Goal: Check status: Check status

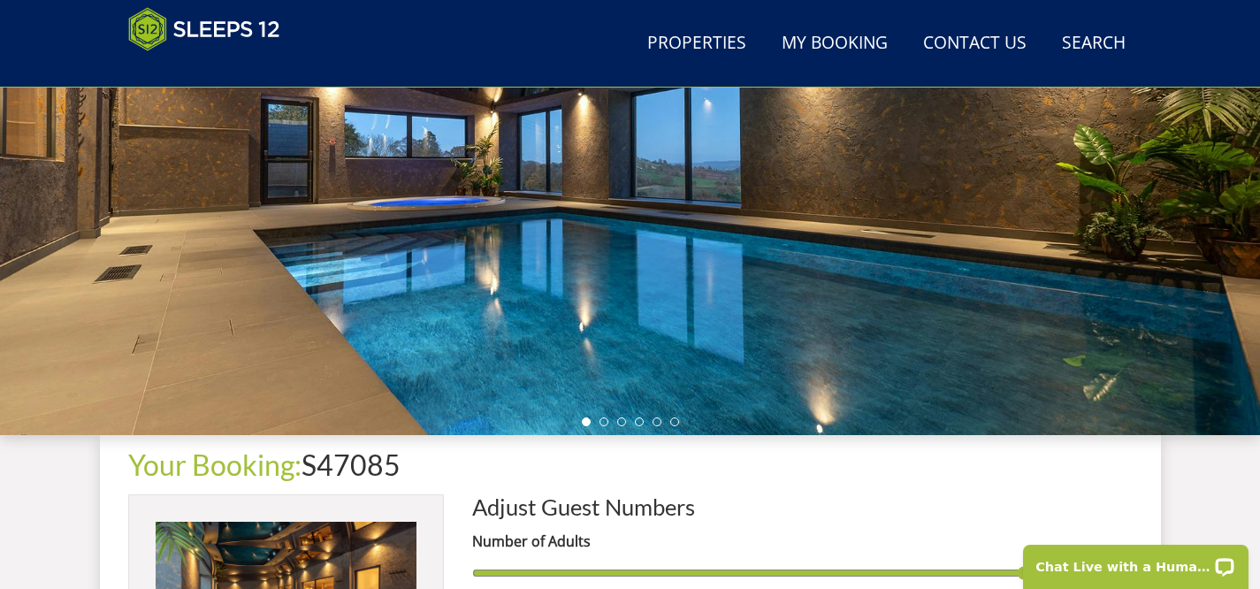
scroll to position [333, 0]
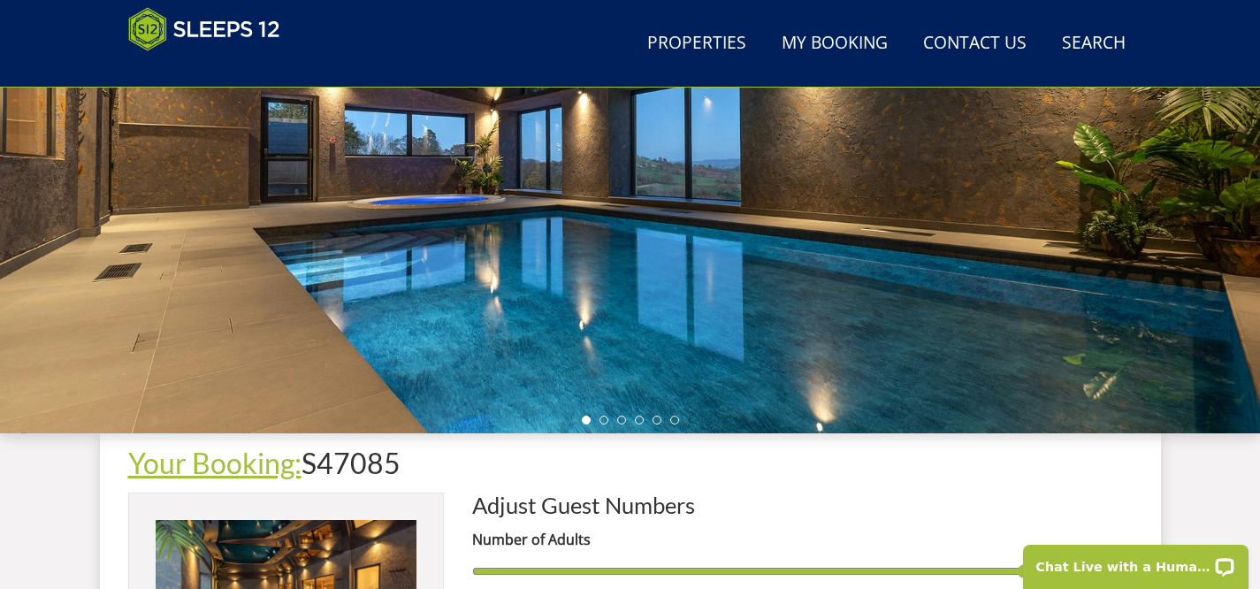
click at [249, 471] on link "Your Booking:" at bounding box center [214, 463] width 173 height 34
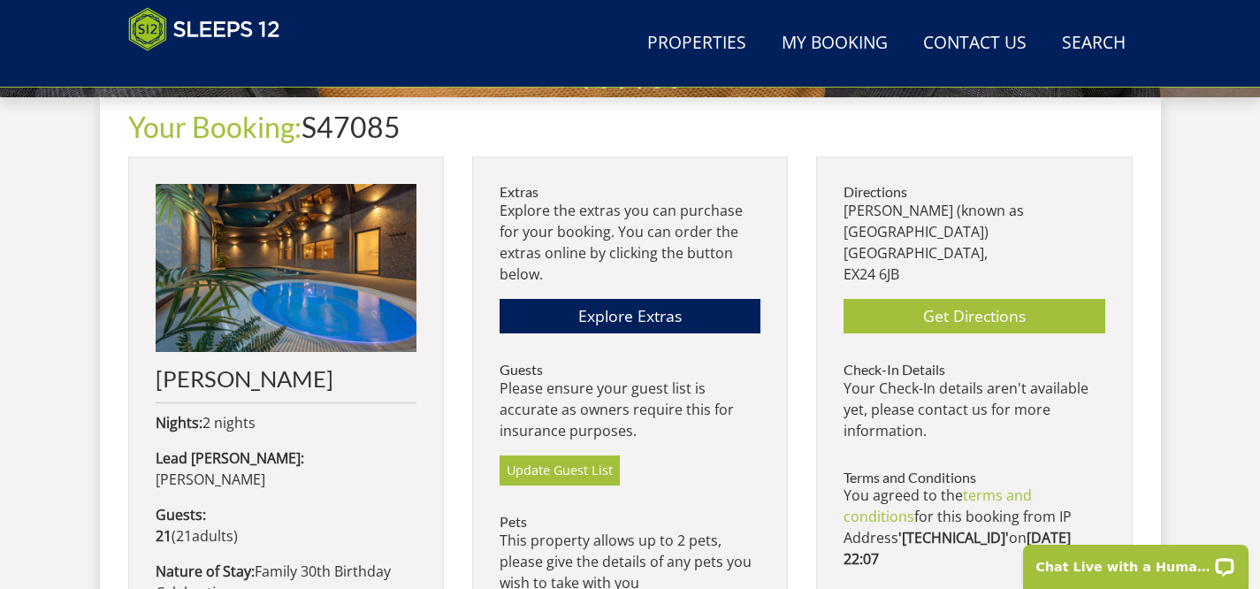
scroll to position [681, 0]
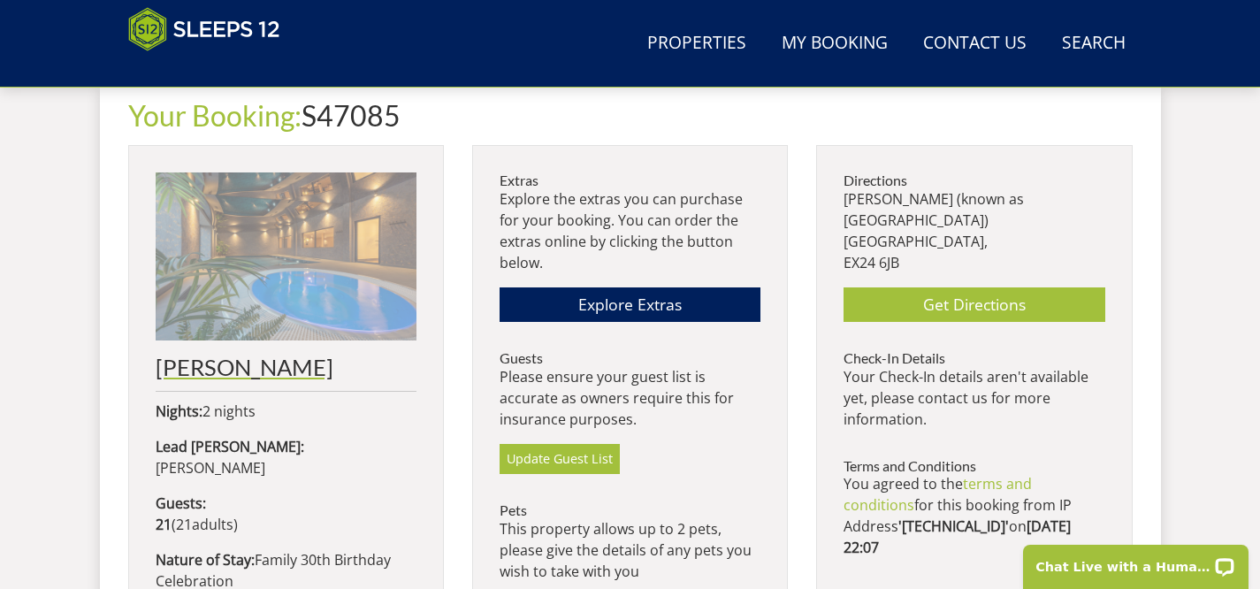
click at [322, 320] on img at bounding box center [286, 256] width 261 height 168
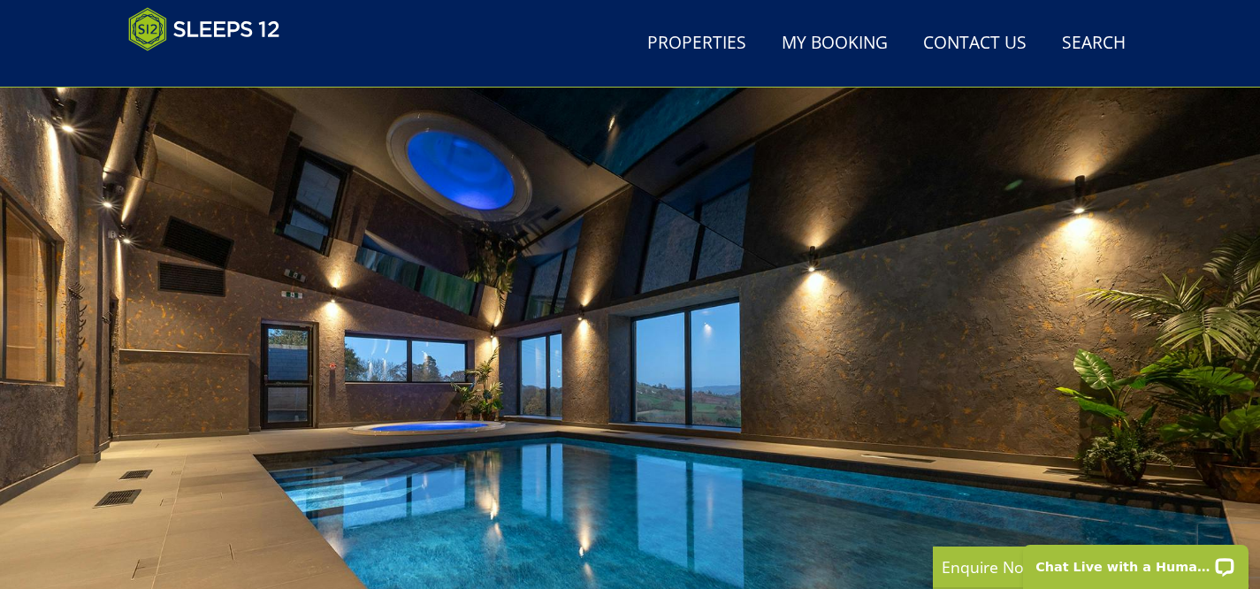
scroll to position [287, 0]
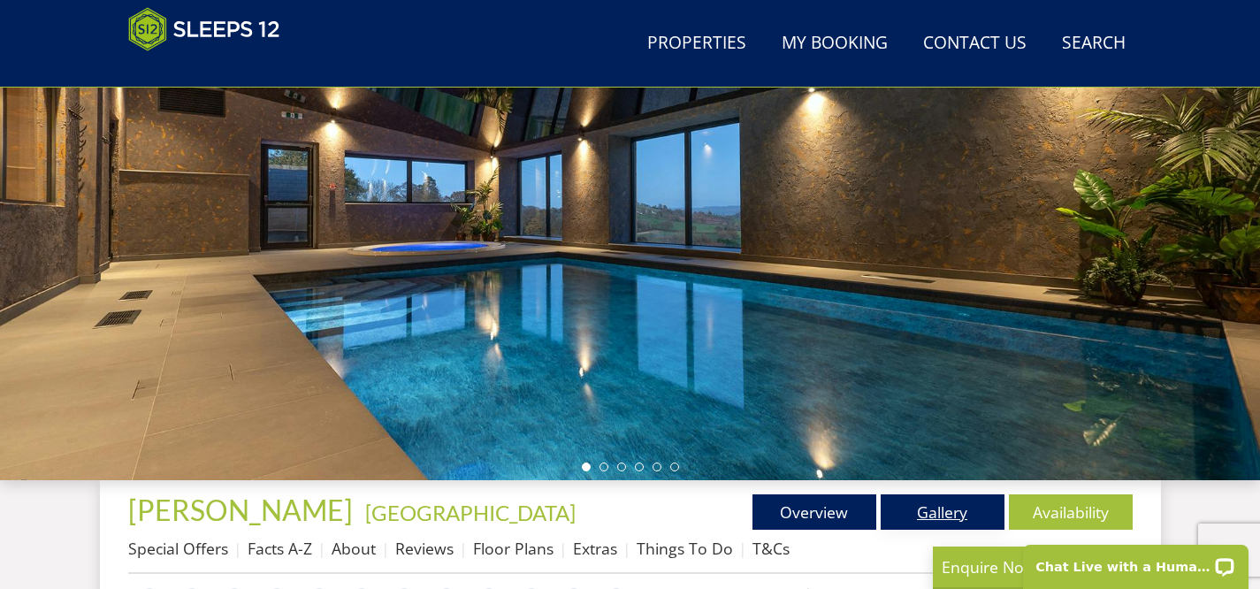
click at [961, 501] on link "Gallery" at bounding box center [943, 511] width 124 height 35
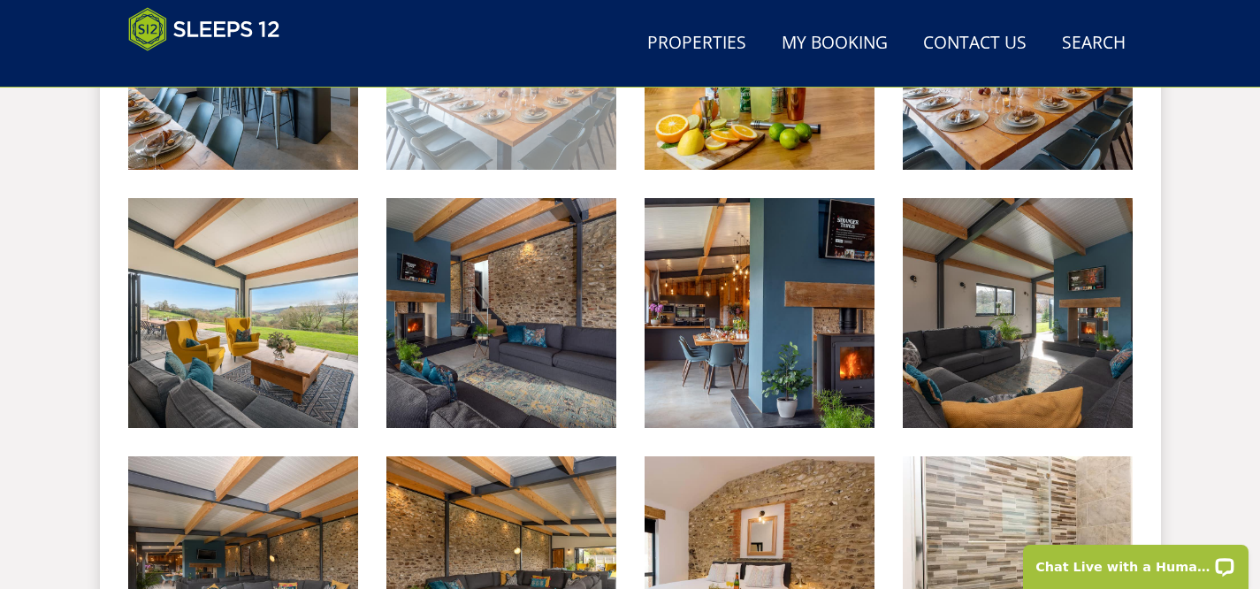
scroll to position [1453, 0]
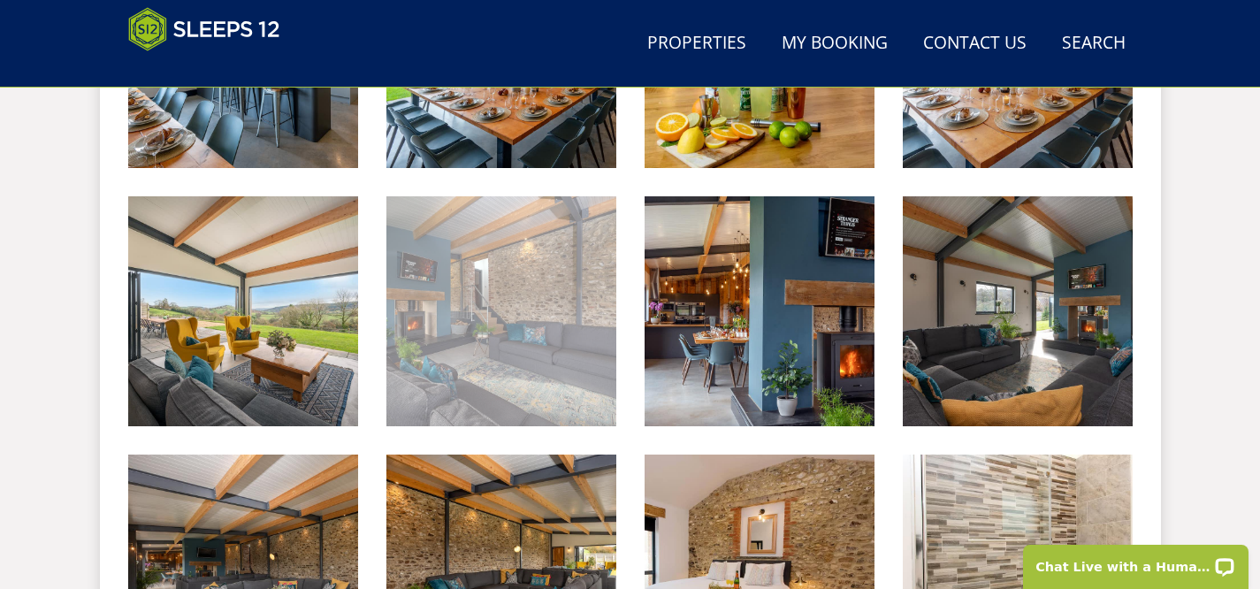
click at [512, 344] on img at bounding box center [502, 311] width 230 height 230
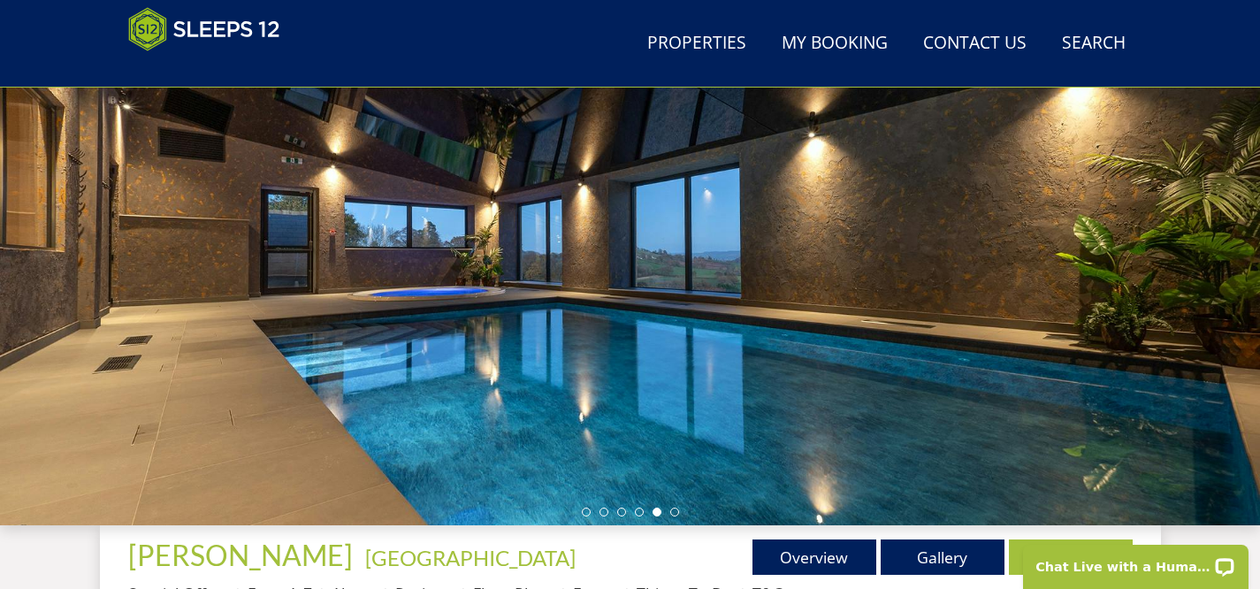
scroll to position [487, 0]
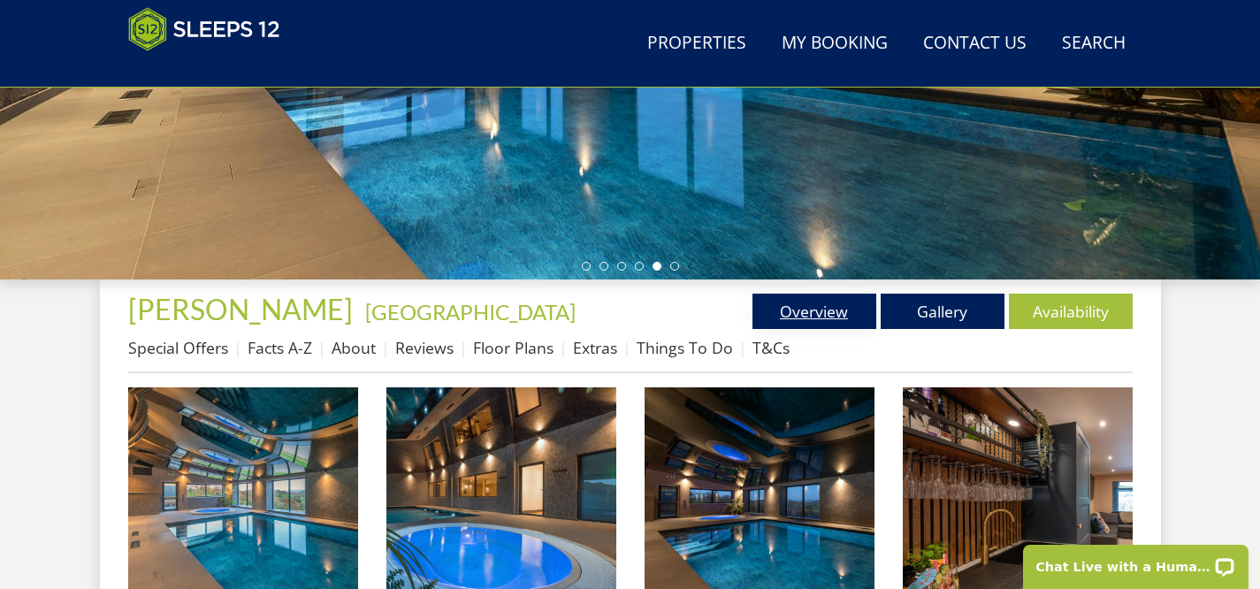
click at [833, 318] on link "Overview" at bounding box center [815, 311] width 124 height 35
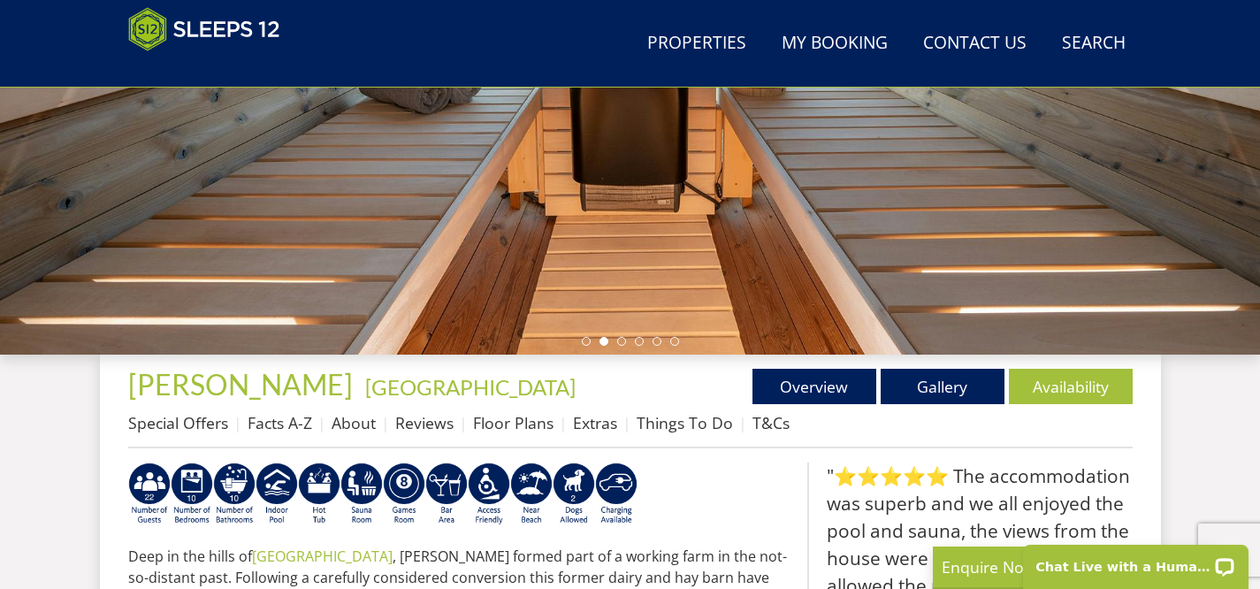
scroll to position [416, 0]
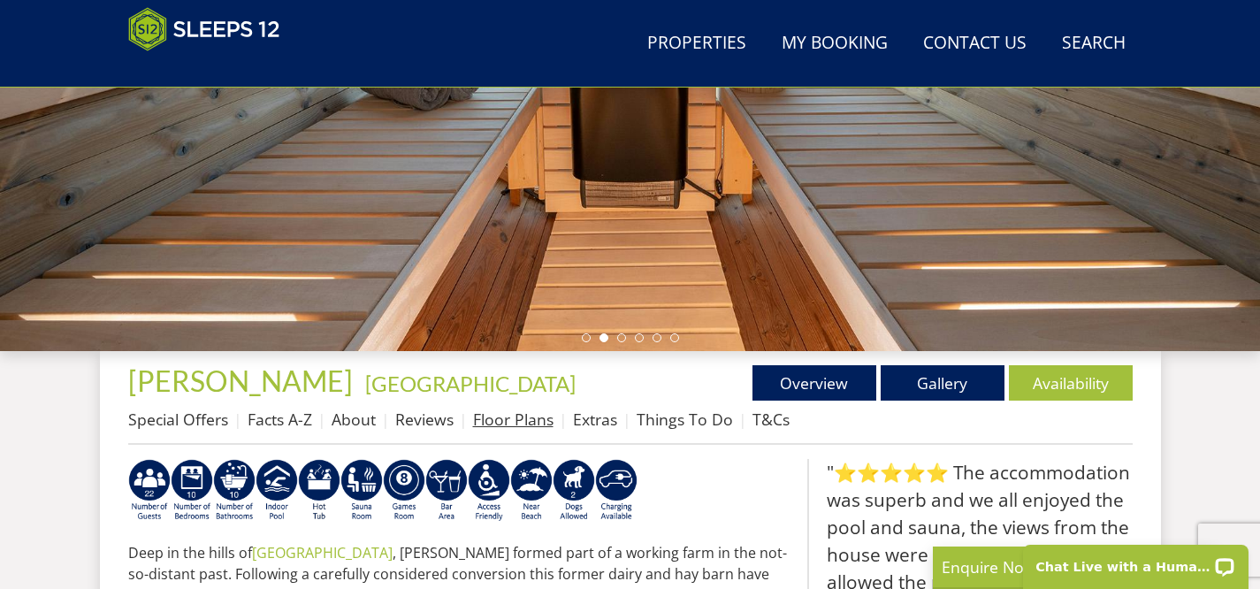
click at [518, 423] on link "Floor Plans" at bounding box center [513, 419] width 80 height 21
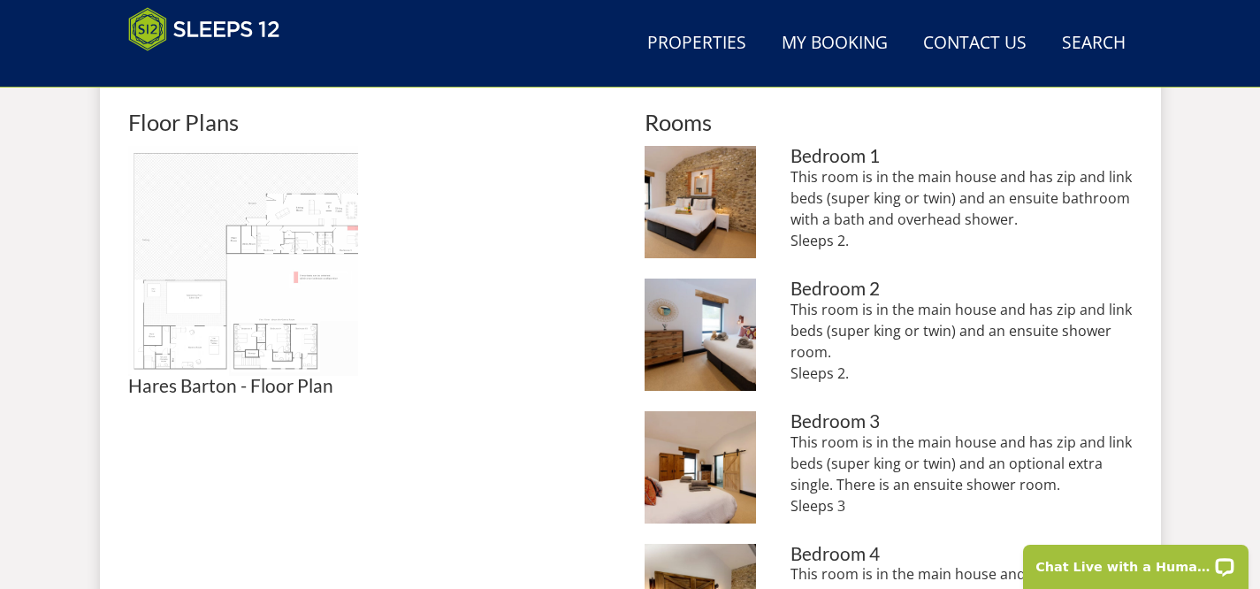
click at [243, 249] on img at bounding box center [243, 261] width 230 height 230
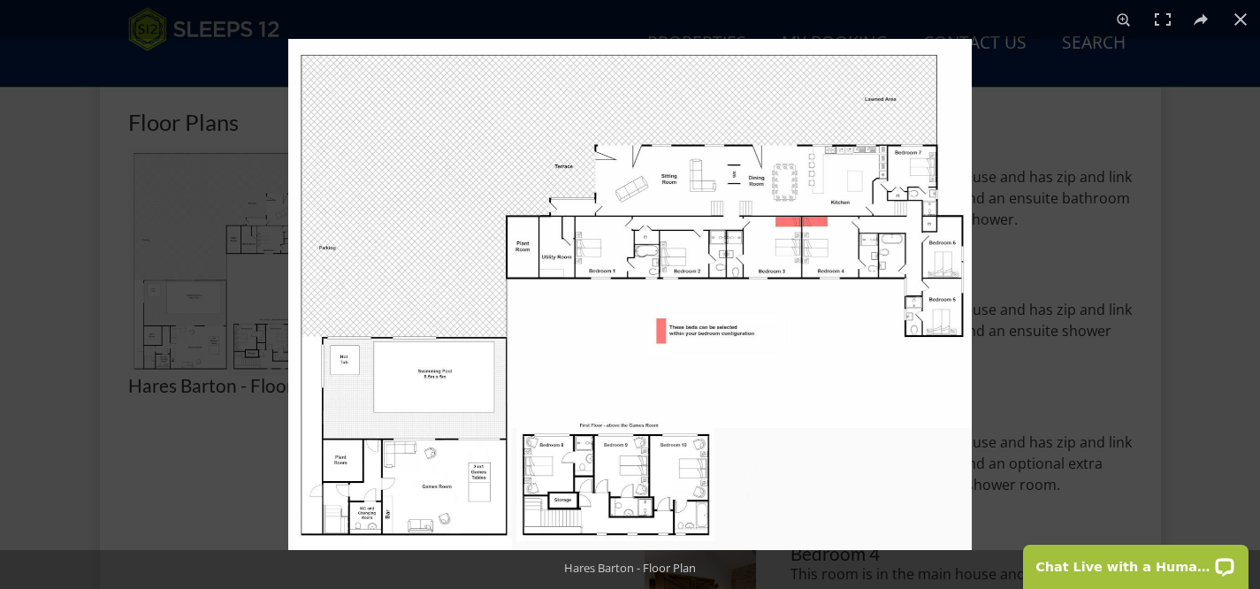
click at [686, 387] on img at bounding box center [630, 294] width 684 height 511
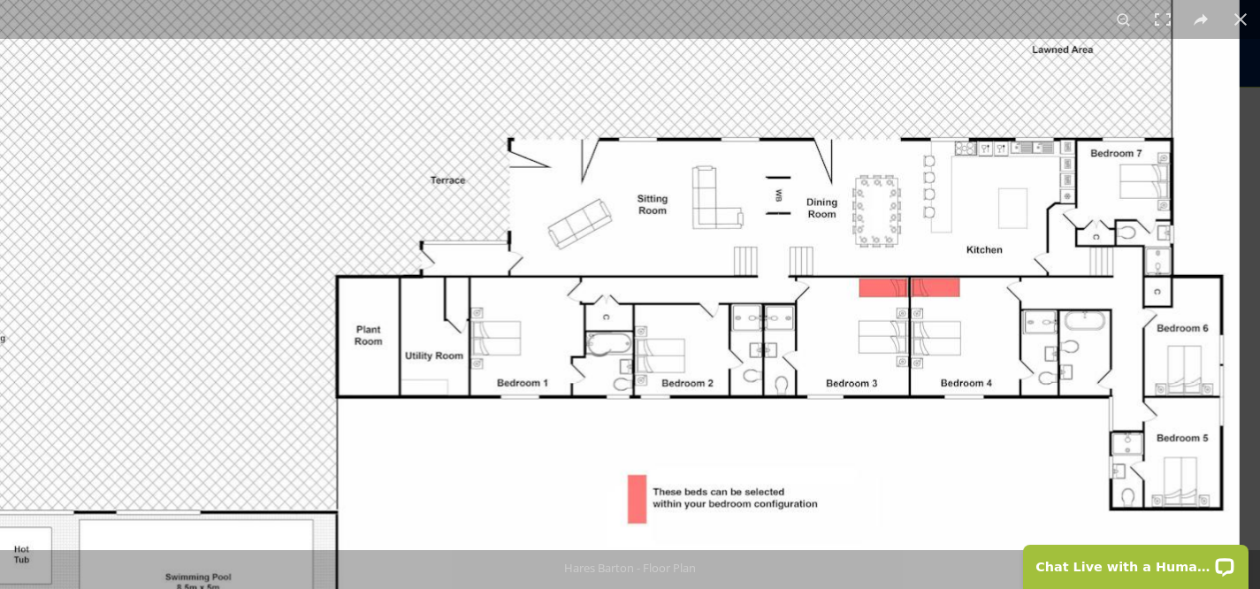
drag, startPoint x: 724, startPoint y: 249, endPoint x: 650, endPoint y: 480, distance: 242.5
click at [650, 480] on img at bounding box center [576, 428] width 1327 height 991
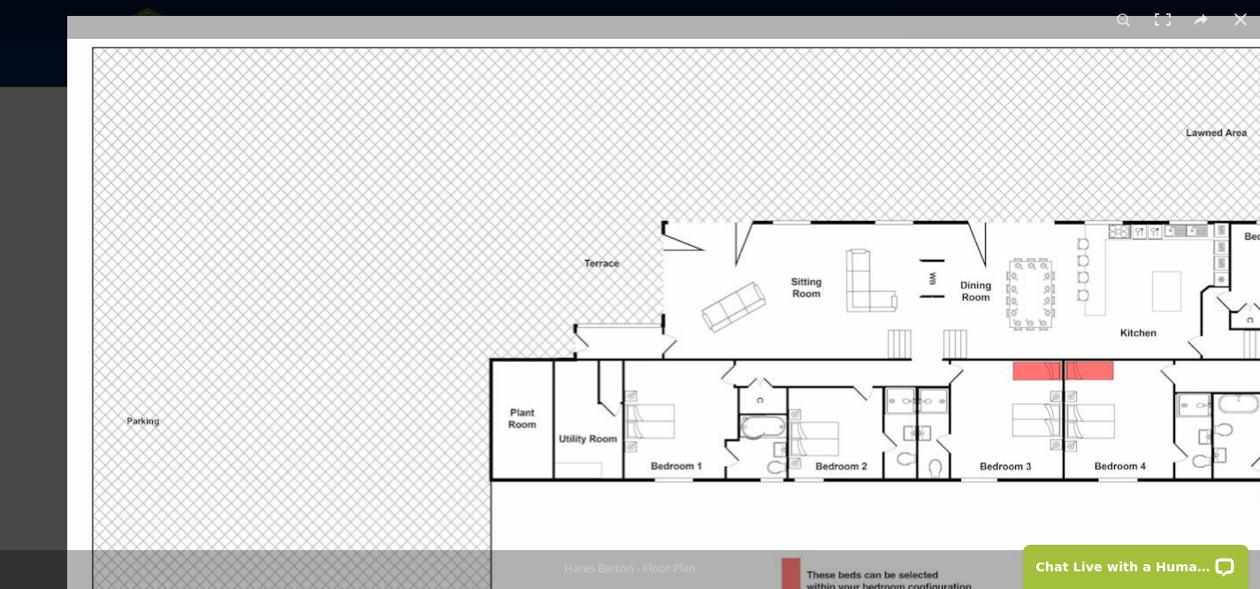
drag, startPoint x: 493, startPoint y: 433, endPoint x: 814, endPoint y: 506, distance: 329.4
click at [814, 506] on img at bounding box center [730, 511] width 1327 height 991
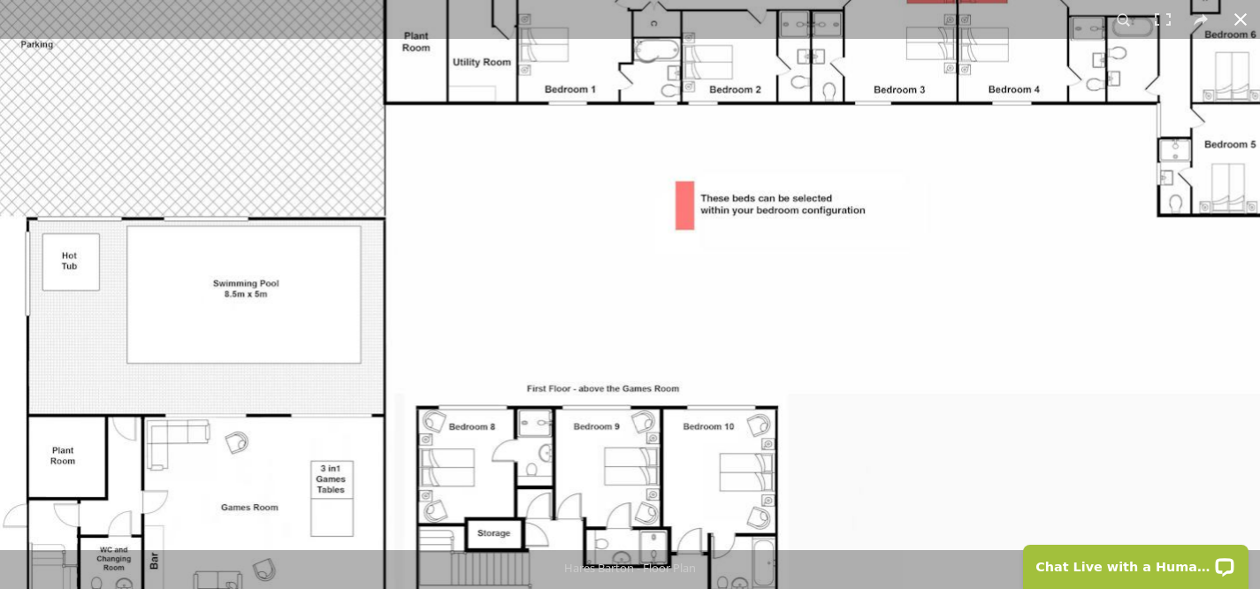
drag, startPoint x: 743, startPoint y: 343, endPoint x: 650, endPoint y: -34, distance: 388.1
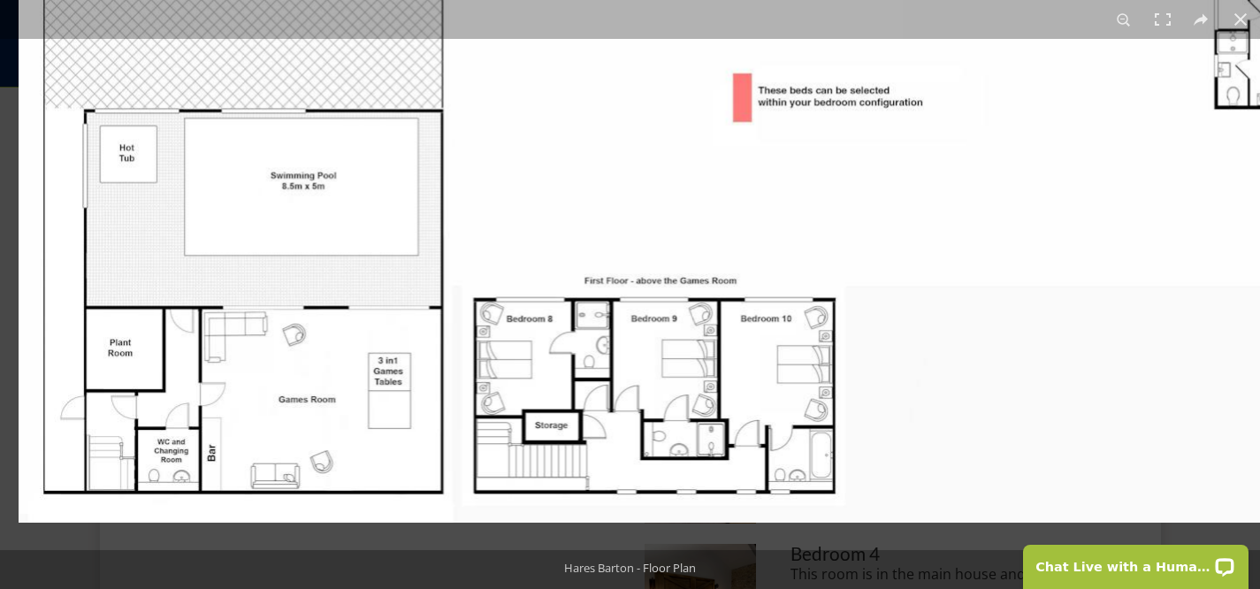
drag, startPoint x: 615, startPoint y: 329, endPoint x: 714, endPoint y: 137, distance: 216.0
click at [714, 137] on img at bounding box center [682, 26] width 1327 height 991
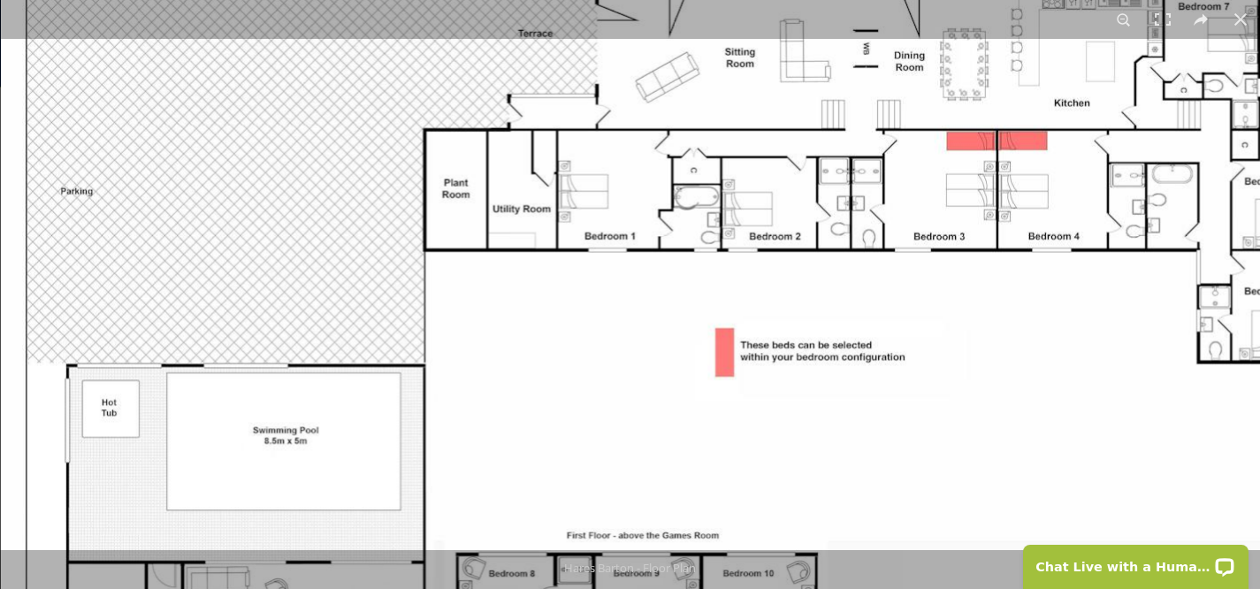
drag, startPoint x: 582, startPoint y: 272, endPoint x: 586, endPoint y: 554, distance: 281.3
click at [586, 554] on div "1 / 1 Hares Barton - Floor Plan Hares Barton - Floor Plan" at bounding box center [630, 294] width 1260 height 589
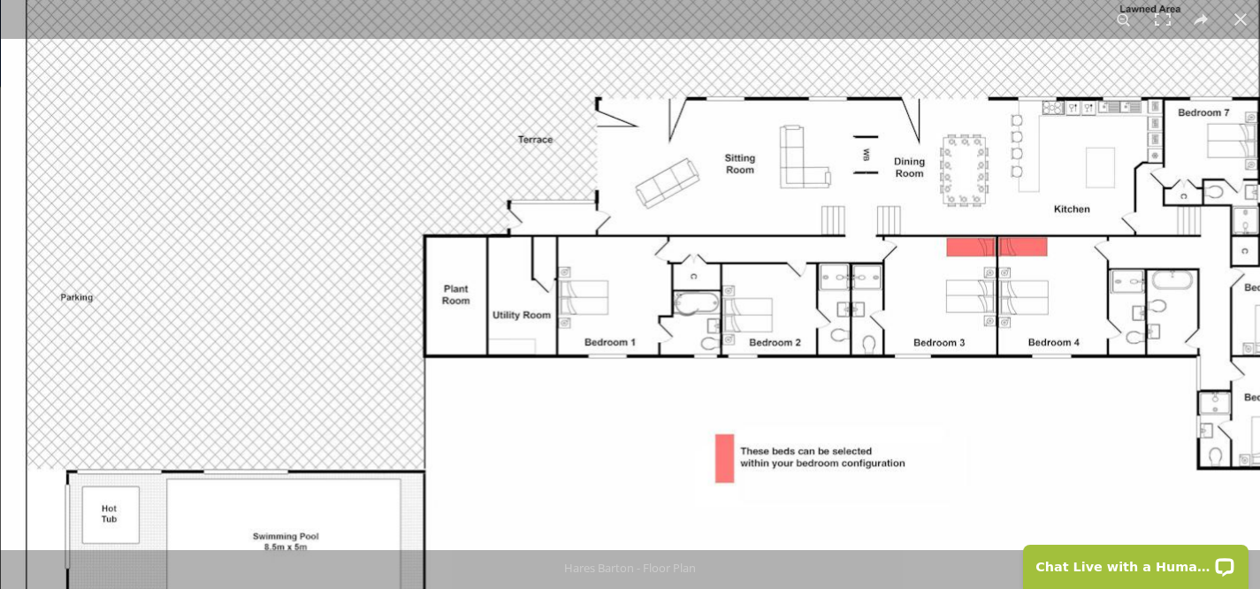
drag, startPoint x: 879, startPoint y: 218, endPoint x: 889, endPoint y: 289, distance: 72.3
click at [889, 289] on img at bounding box center [664, 387] width 1327 height 991
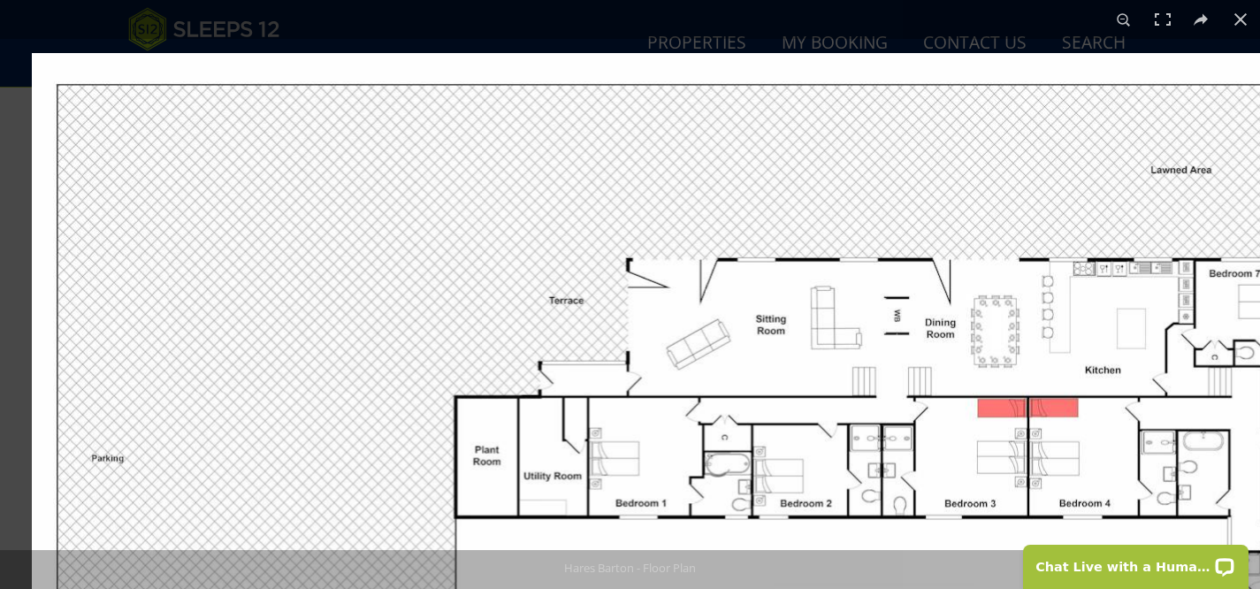
drag, startPoint x: 623, startPoint y: 417, endPoint x: 722, endPoint y: 632, distance: 237.5
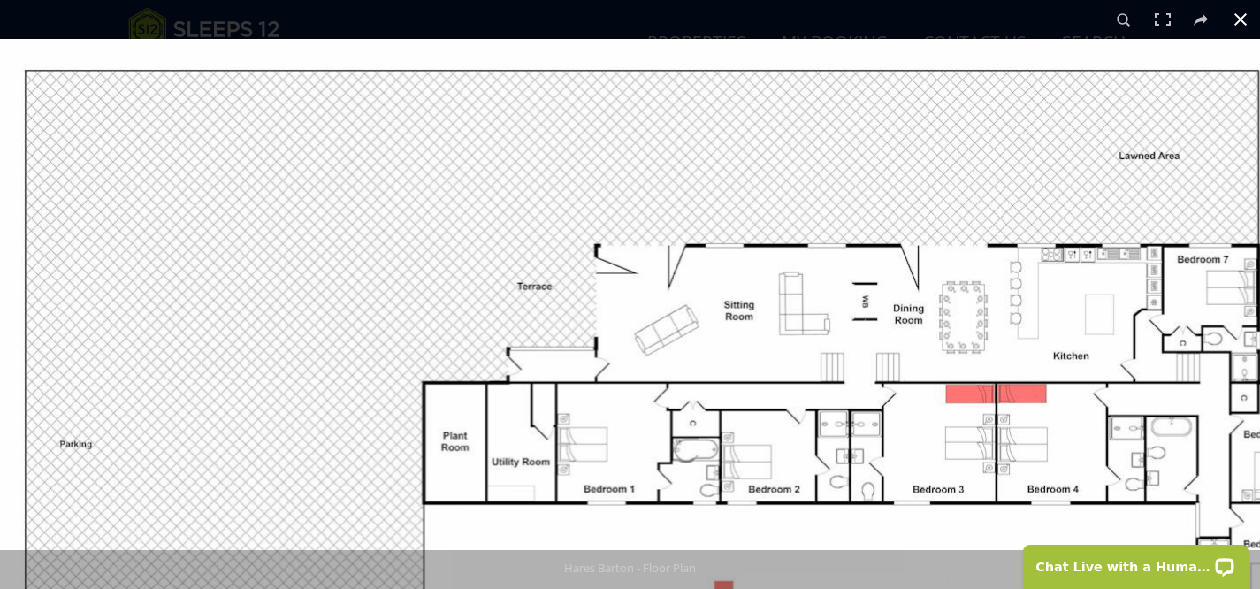
click at [1240, 29] on button at bounding box center [1240, 19] width 39 height 39
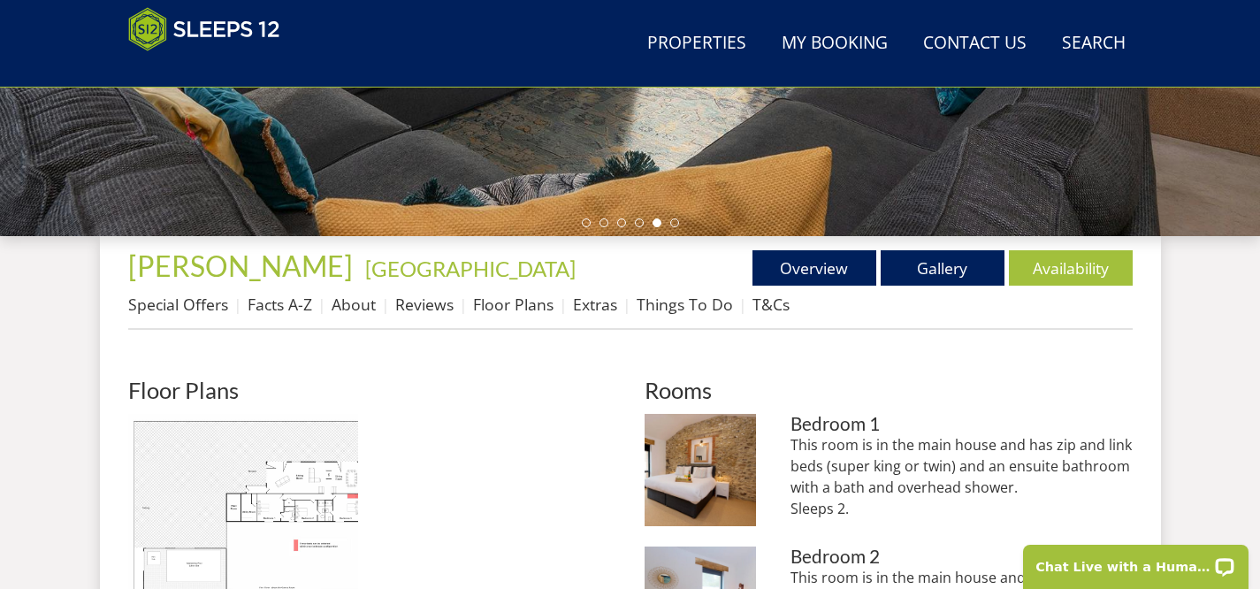
scroll to position [528, 0]
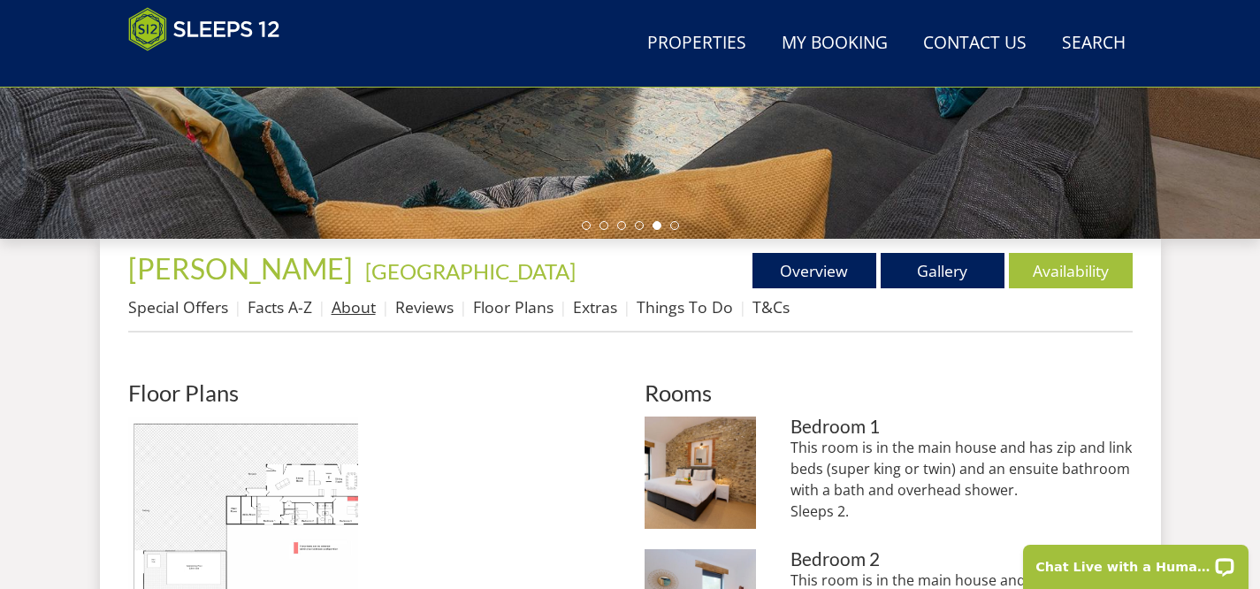
click at [359, 307] on link "About" at bounding box center [354, 306] width 44 height 21
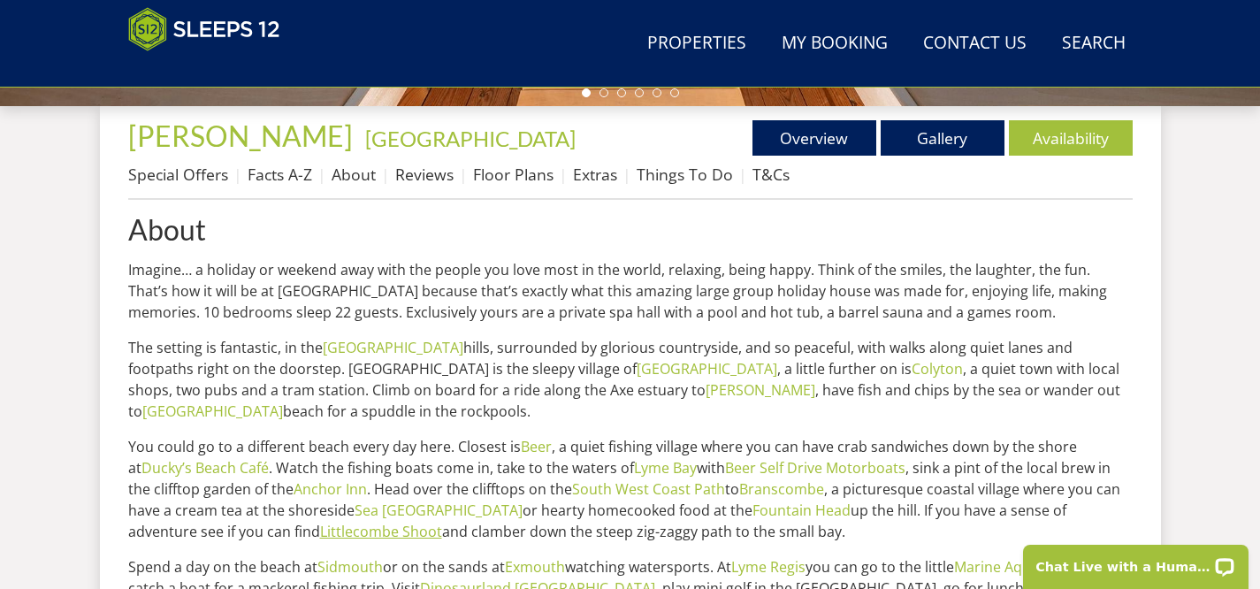
scroll to position [655, 0]
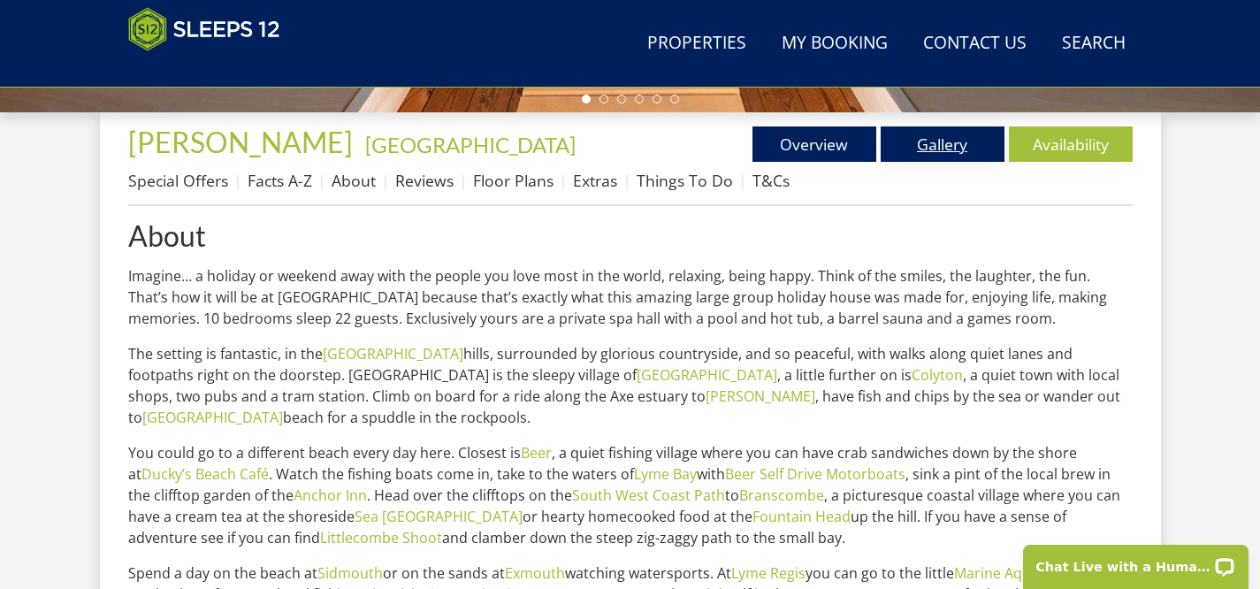
click at [926, 141] on link "Gallery" at bounding box center [943, 143] width 124 height 35
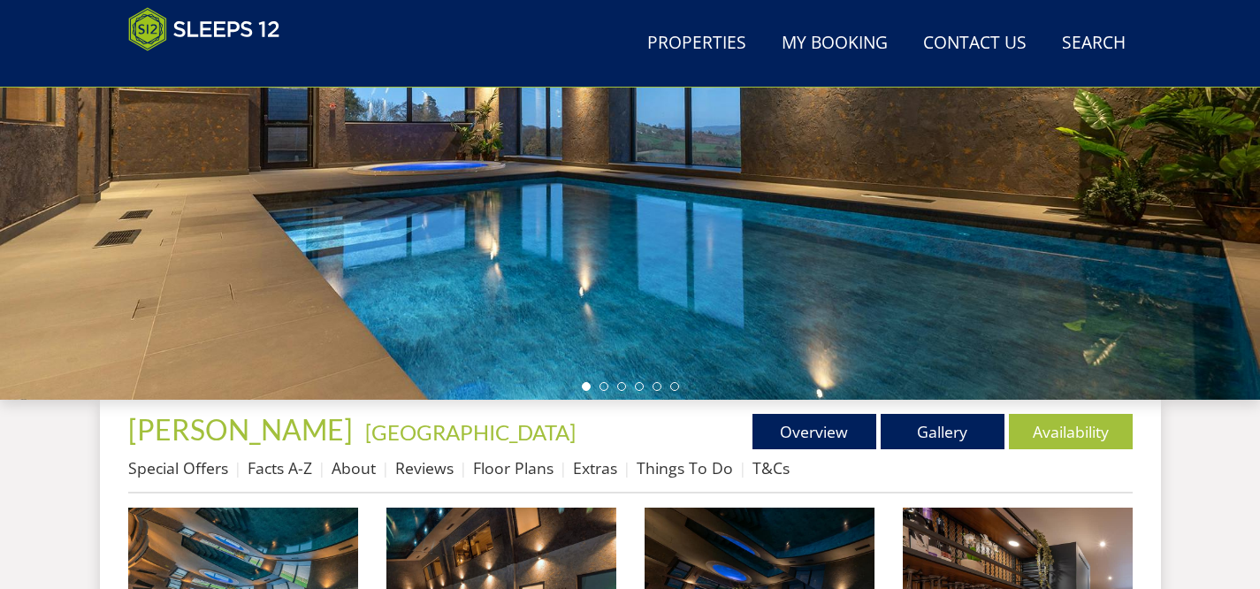
scroll to position [406, 0]
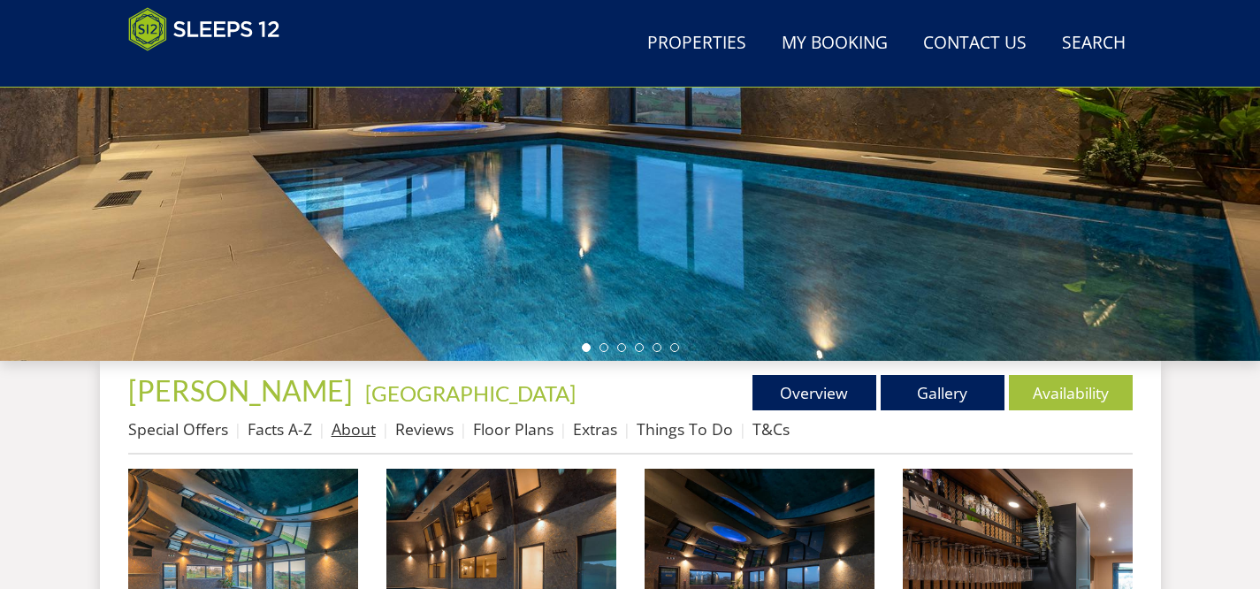
click at [348, 424] on link "About" at bounding box center [354, 428] width 44 height 21
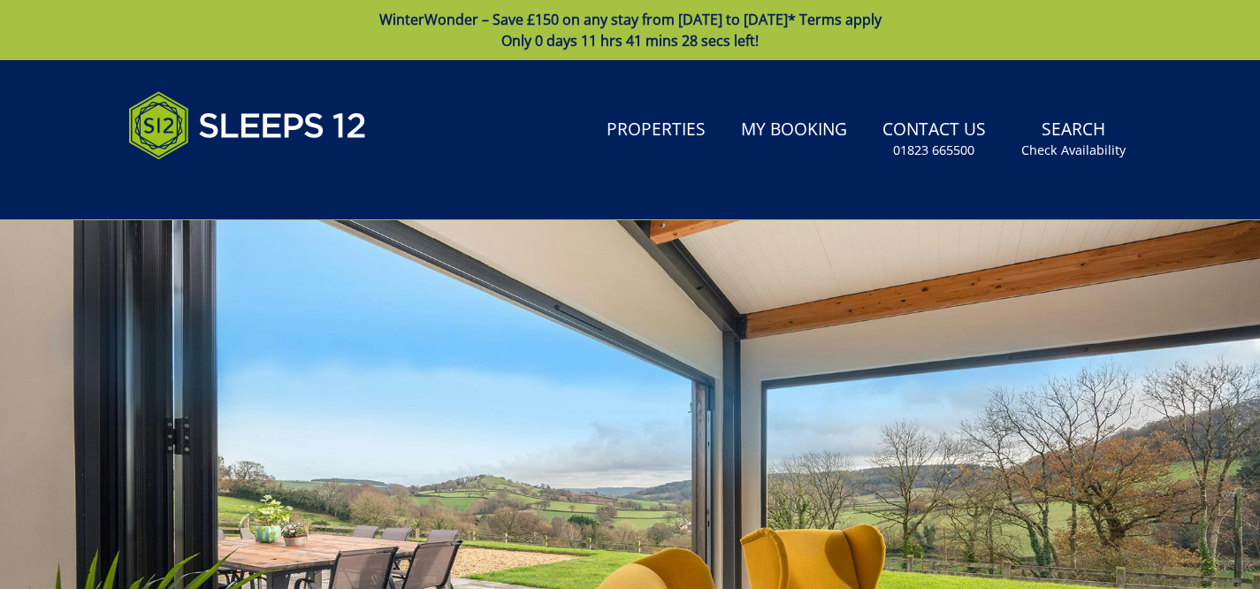
scroll to position [583, 0]
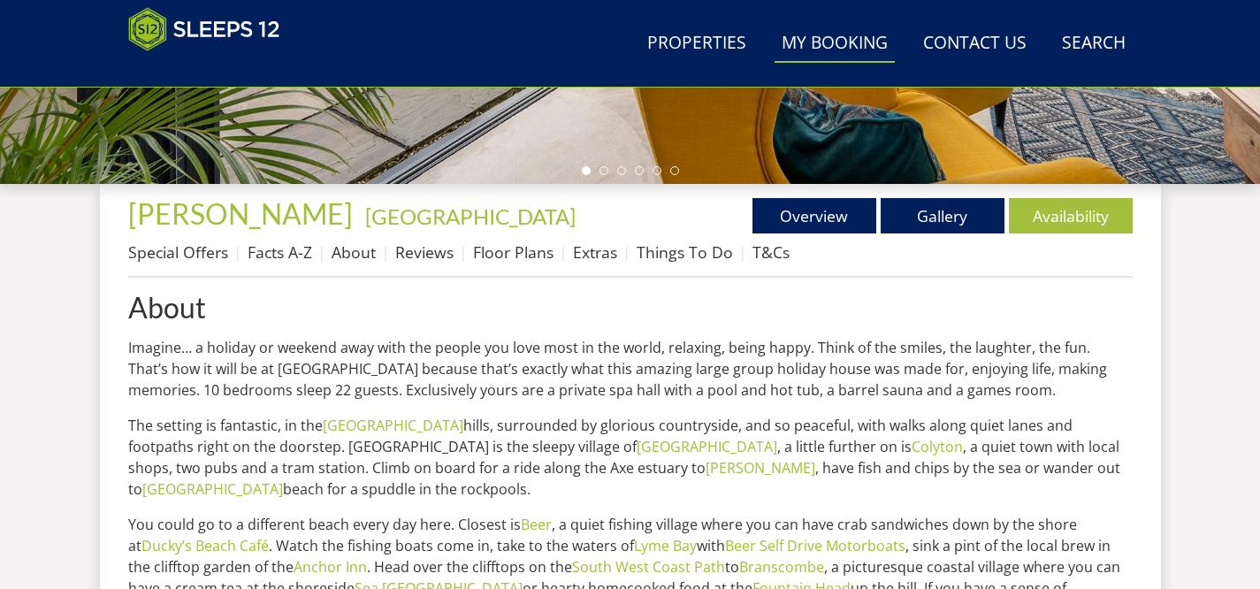
click at [847, 50] on link "My Booking" at bounding box center [835, 44] width 120 height 40
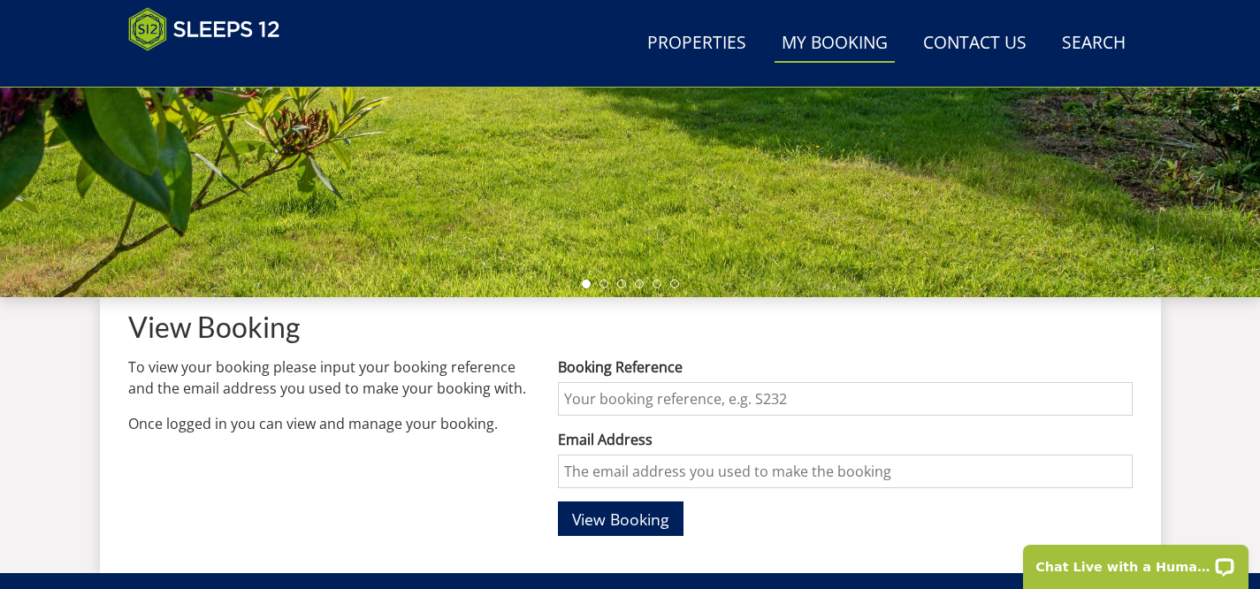
click at [670, 398] on input "Booking Reference" at bounding box center [845, 399] width 574 height 34
type input "S47085"
click at [691, 473] on input "Email Address" at bounding box center [845, 472] width 574 height 34
type input "[EMAIL_ADDRESS][DOMAIN_NAME]"
click at [650, 524] on span "View Booking" at bounding box center [620, 519] width 97 height 21
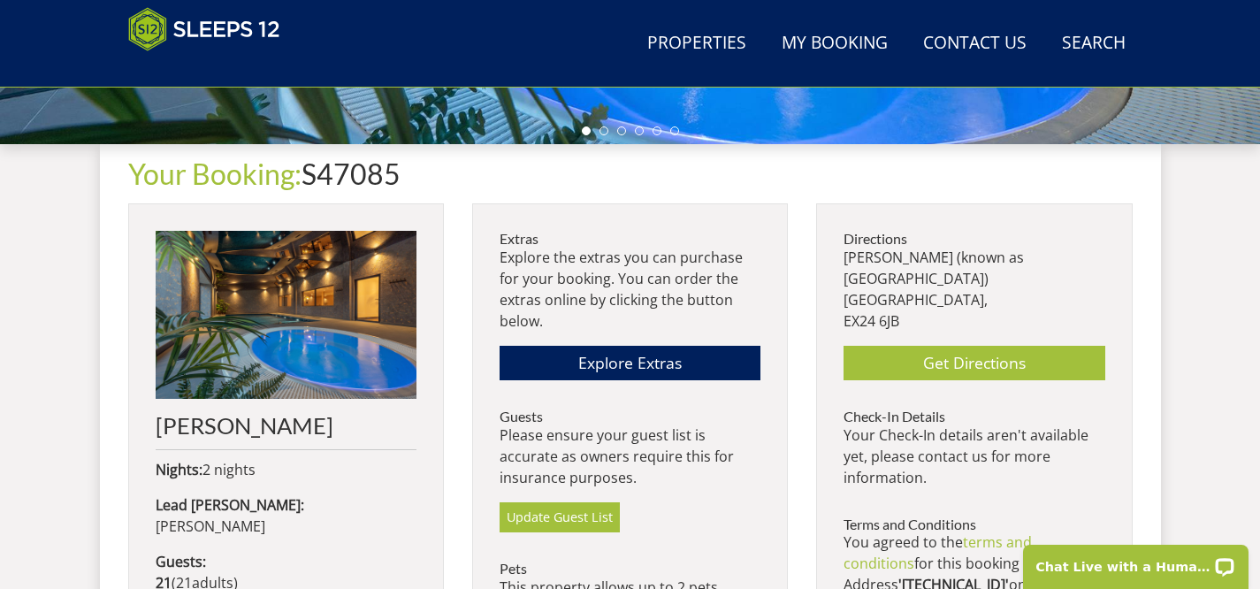
scroll to position [632, 0]
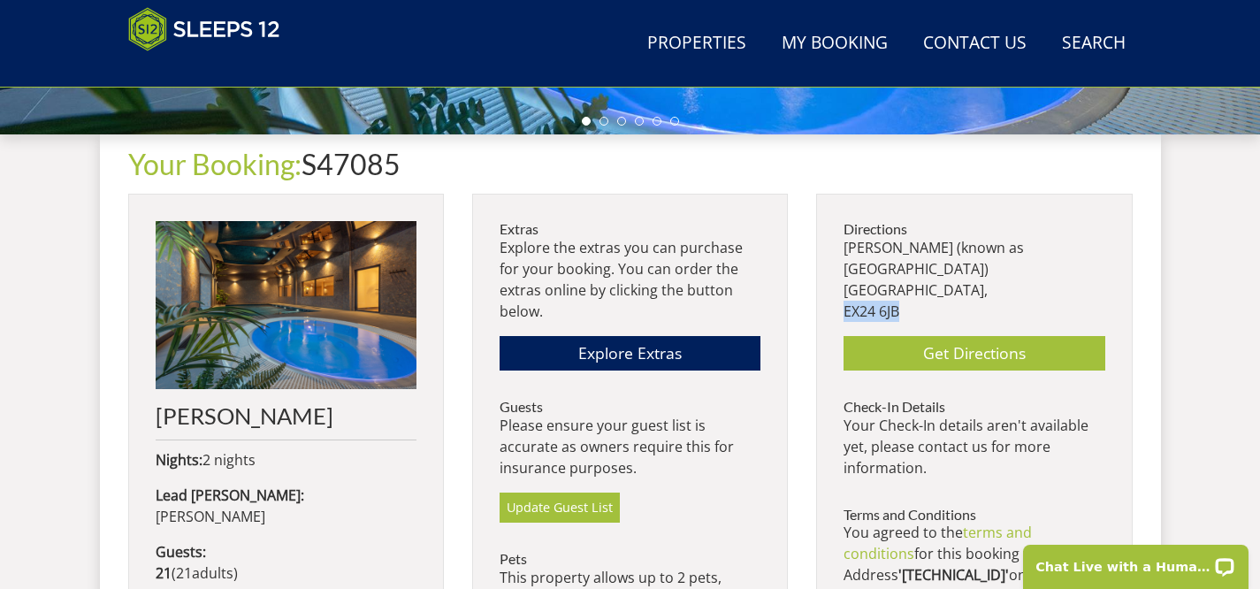
drag, startPoint x: 846, startPoint y: 292, endPoint x: 902, endPoint y: 288, distance: 56.7
click at [902, 288] on p "[PERSON_NAME] (known as [GEOGRAPHIC_DATA]) [GEOGRAPHIC_DATA], EX24 6JB" at bounding box center [974, 279] width 261 height 85
copy p "EX24 6JB"
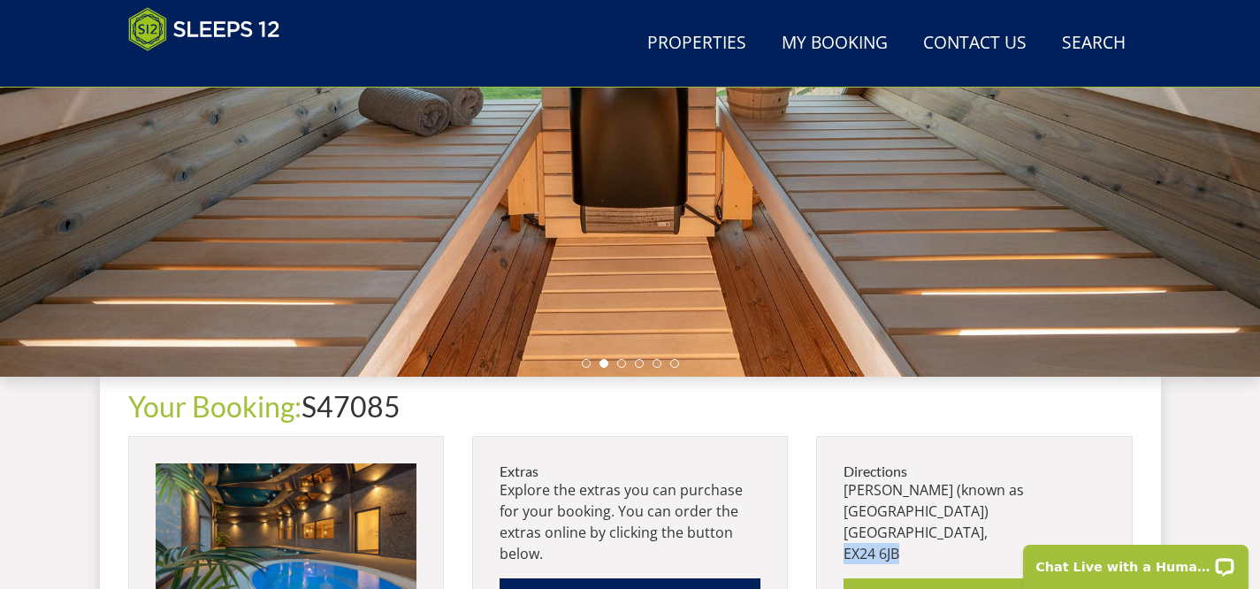
scroll to position [388, 0]
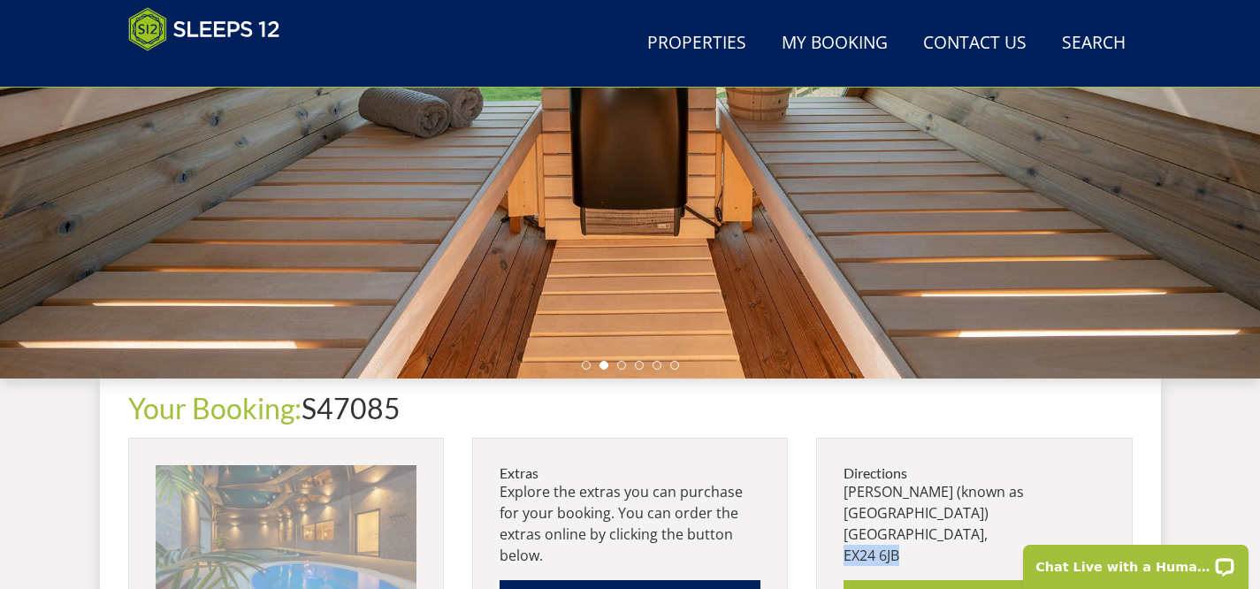
click at [285, 495] on img at bounding box center [286, 549] width 261 height 168
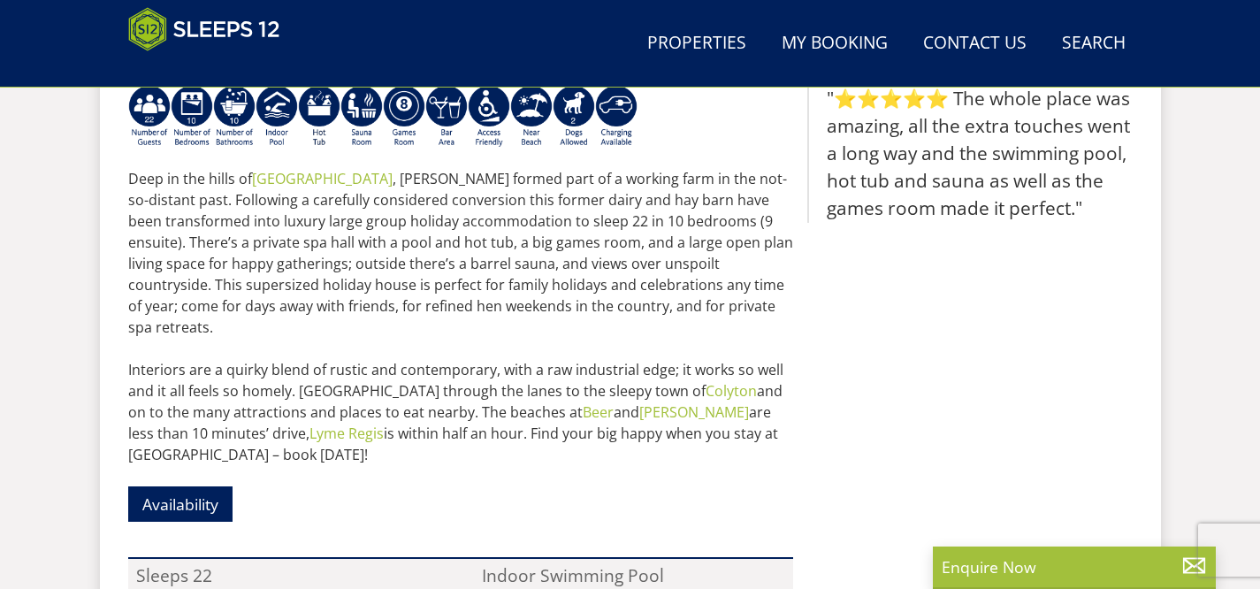
scroll to position [609, 0]
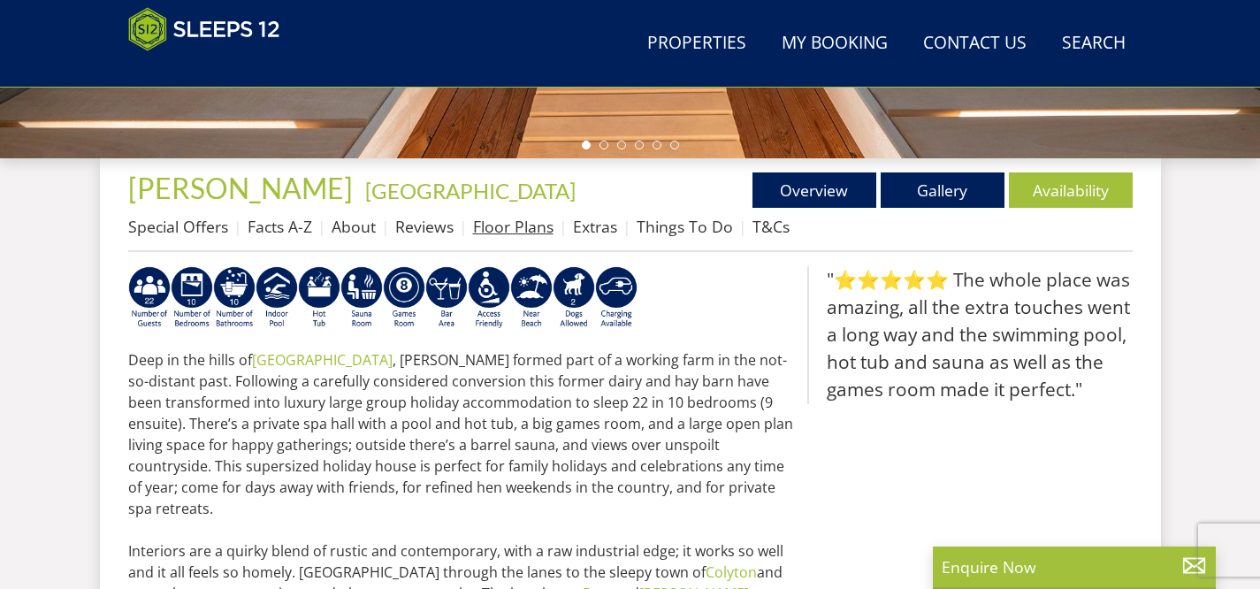
click at [508, 223] on link "Floor Plans" at bounding box center [513, 226] width 80 height 21
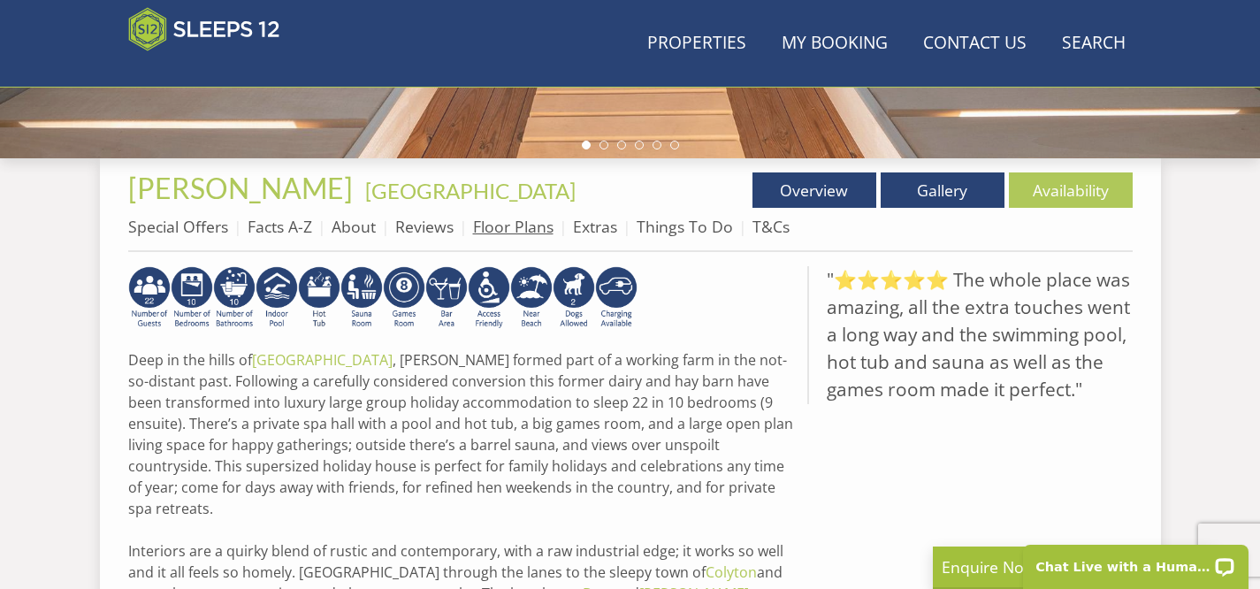
scroll to position [0, 0]
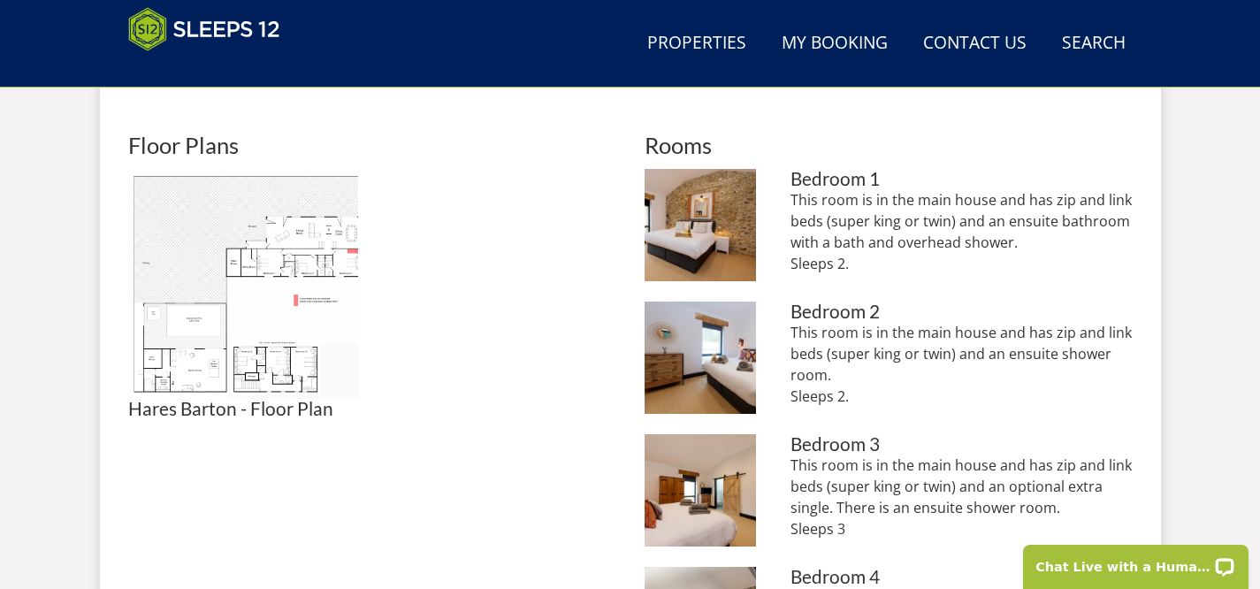
scroll to position [777, 0]
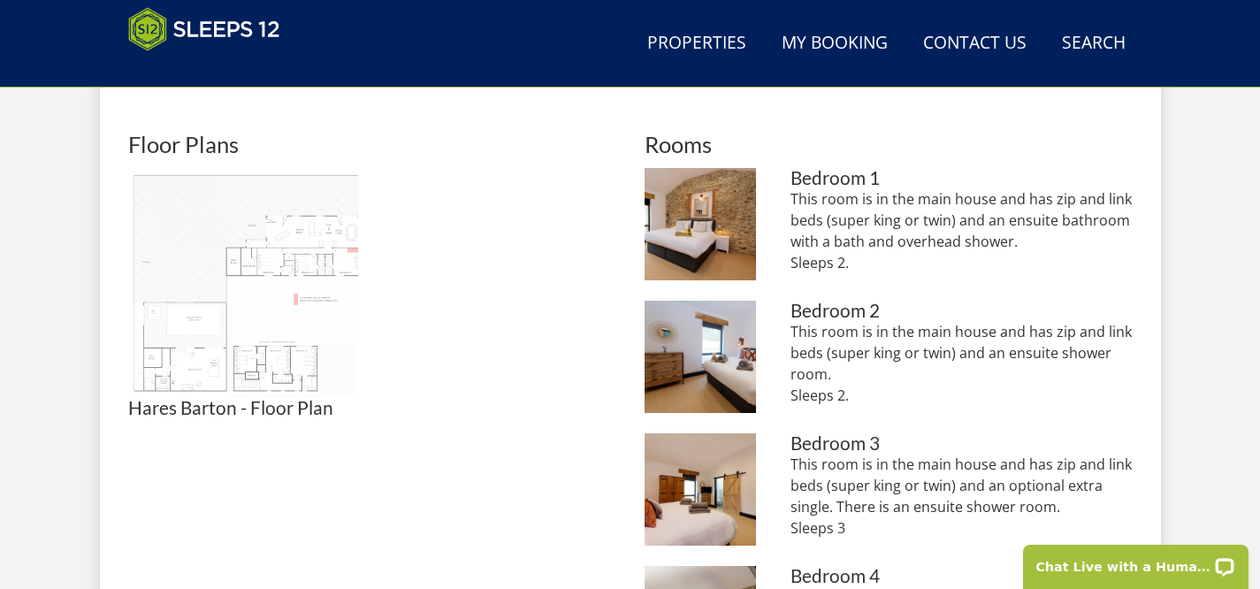
click at [254, 325] on img at bounding box center [243, 283] width 230 height 230
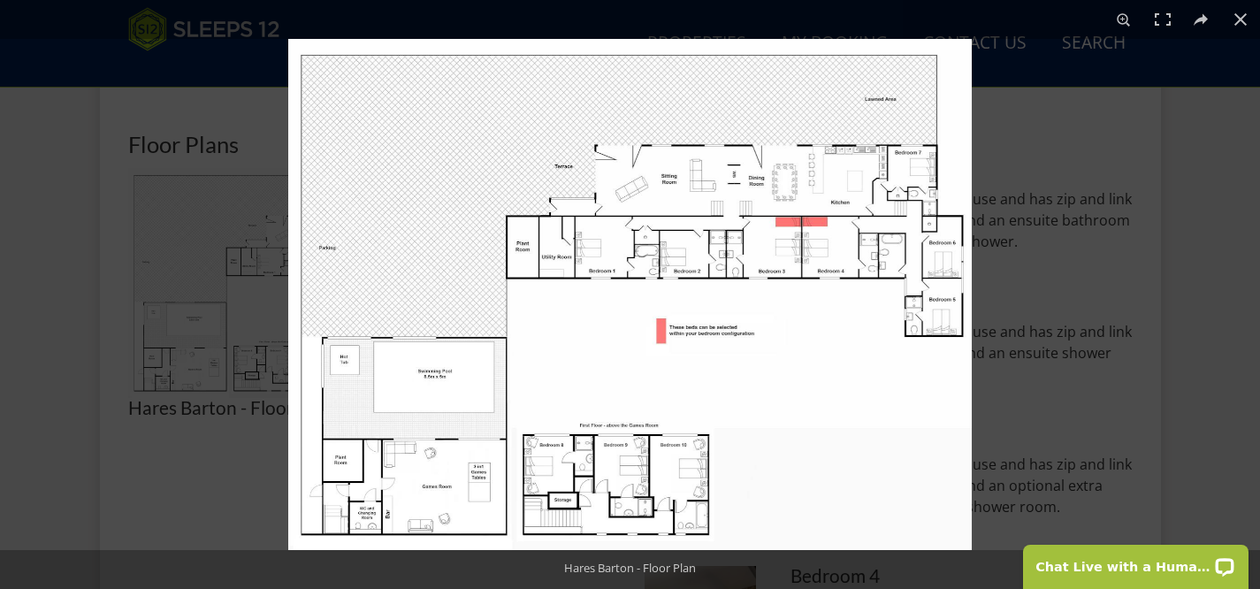
click at [737, 354] on img at bounding box center [630, 294] width 684 height 511
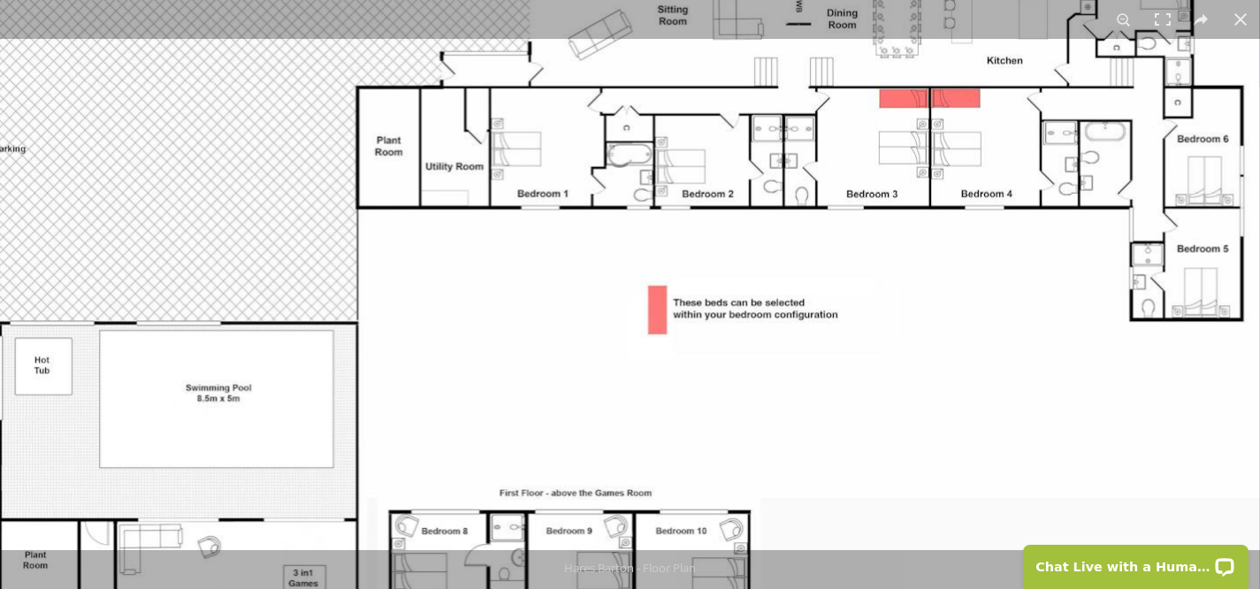
click at [737, 354] on img at bounding box center [597, 239] width 1327 height 991
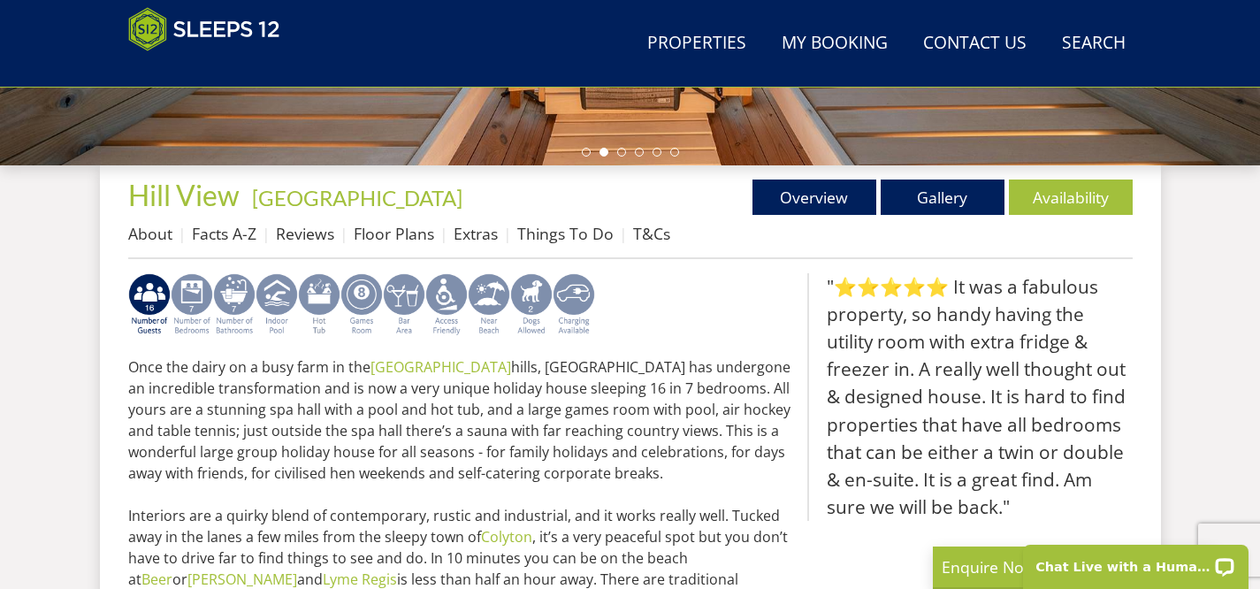
scroll to position [606, 0]
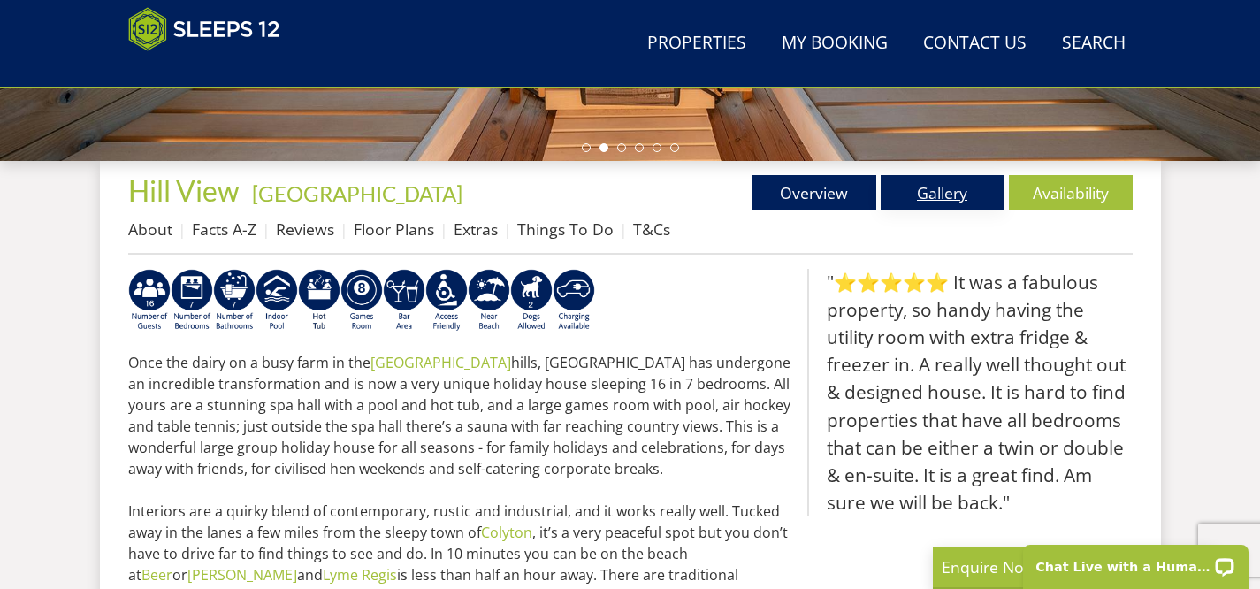
click at [936, 199] on link "Gallery" at bounding box center [943, 192] width 124 height 35
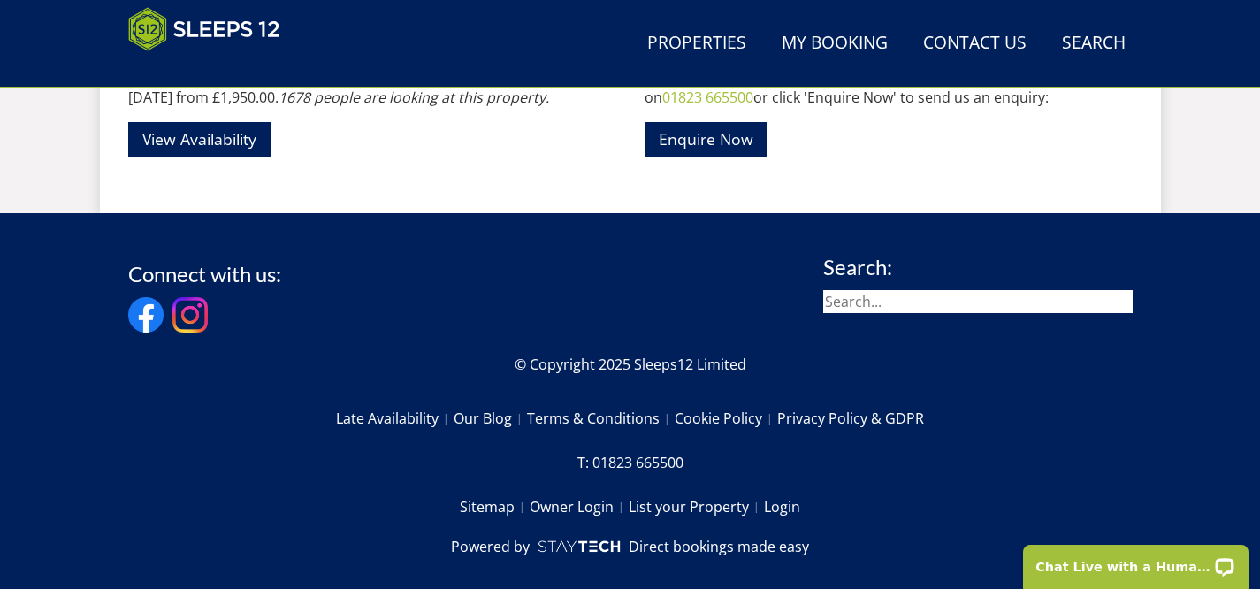
scroll to position [2948, 0]
